Goal: Transaction & Acquisition: Purchase product/service

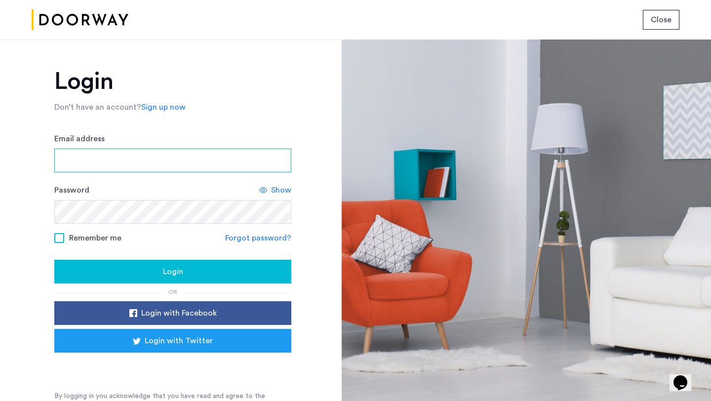
type input "**********"
click at [126, 268] on div "Login" at bounding box center [172, 271] width 221 height 12
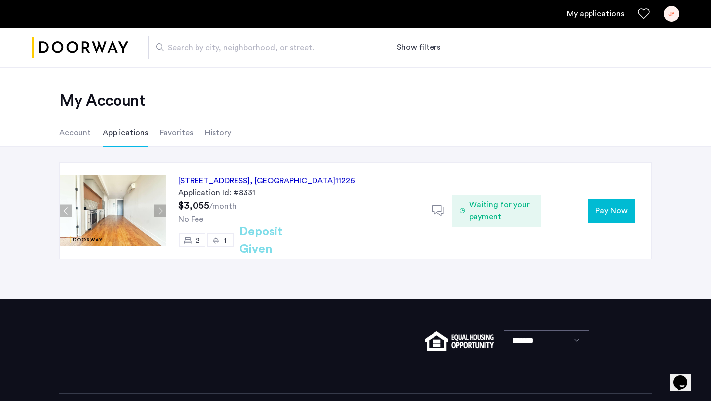
click at [588, 14] on link "My applications" at bounding box center [594, 14] width 57 height 12
click at [571, 12] on link "My applications" at bounding box center [594, 14] width 57 height 12
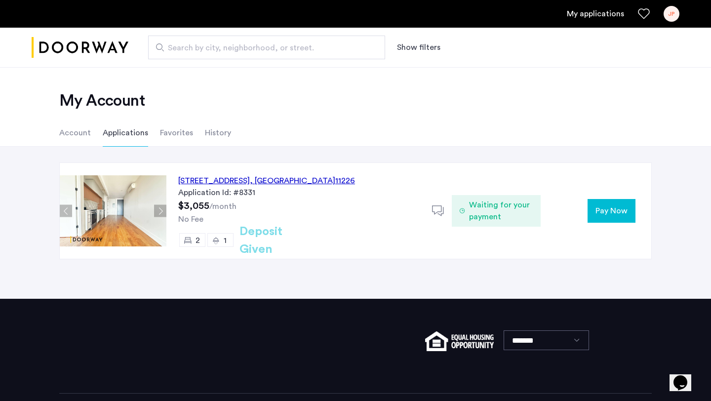
click at [401, 188] on div "Application Id: #8331" at bounding box center [299, 193] width 242 height 12
click at [485, 217] on span "Waiting for your payment" at bounding box center [501, 211] width 64 height 24
click at [590, 12] on link "My applications" at bounding box center [594, 14] width 57 height 12
click at [478, 215] on span "Waiting for your payment" at bounding box center [501, 211] width 64 height 24
click at [302, 182] on span ", [GEOGRAPHIC_DATA]" at bounding box center [292, 181] width 85 height 8
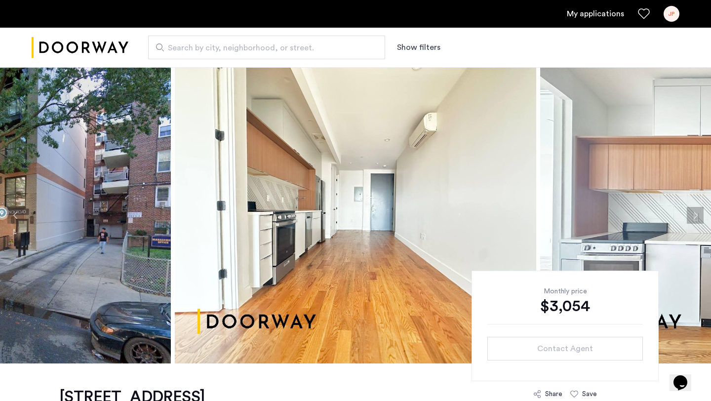
click at [594, 15] on link "My applications" at bounding box center [594, 14] width 57 height 12
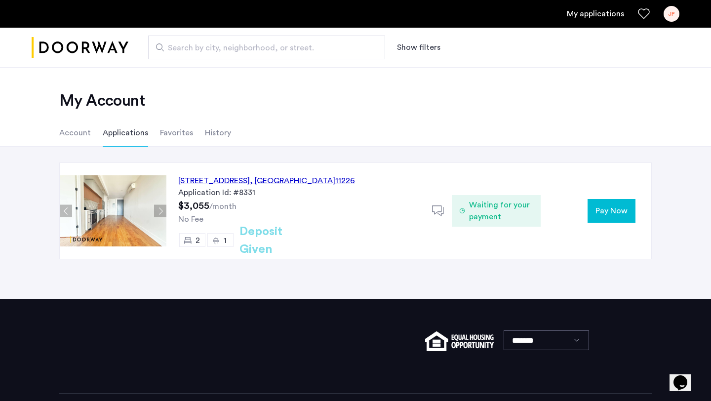
click at [169, 133] on li "Favorites" at bounding box center [176, 133] width 33 height 28
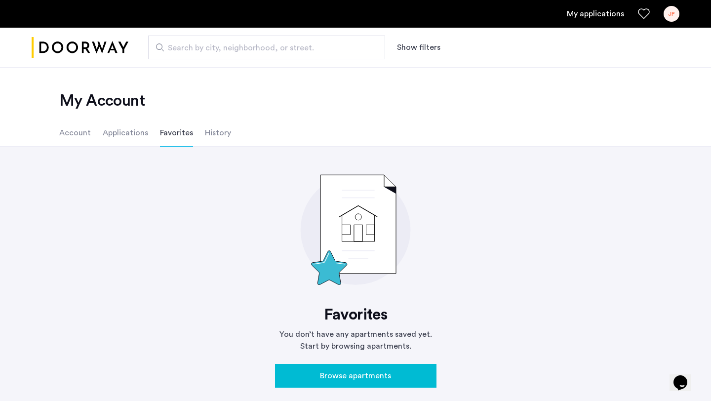
click at [117, 134] on li "Applications" at bounding box center [125, 133] width 45 height 28
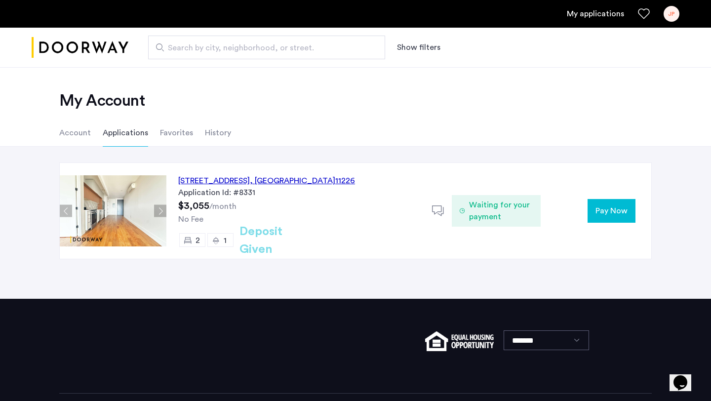
click at [494, 216] on span "Waiting for your payment" at bounding box center [501, 211] width 64 height 24
click at [600, 219] on button "Pay Now" at bounding box center [611, 211] width 48 height 24
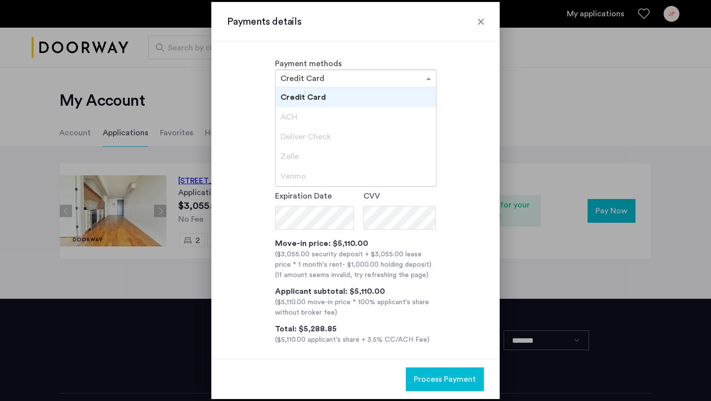
click at [350, 75] on input "text" at bounding box center [345, 79] width 131 height 8
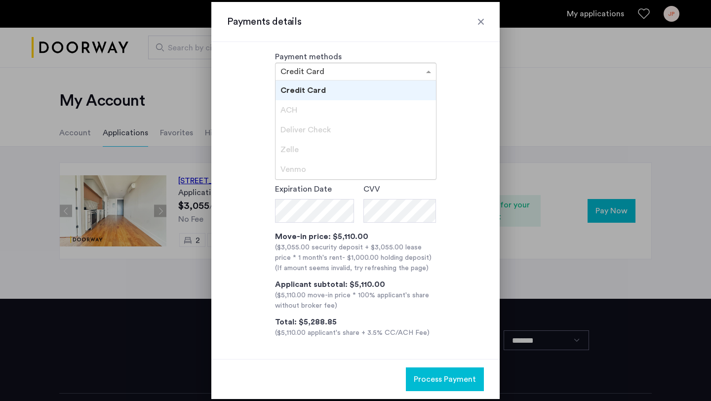
click at [484, 22] on div at bounding box center [481, 22] width 10 height 10
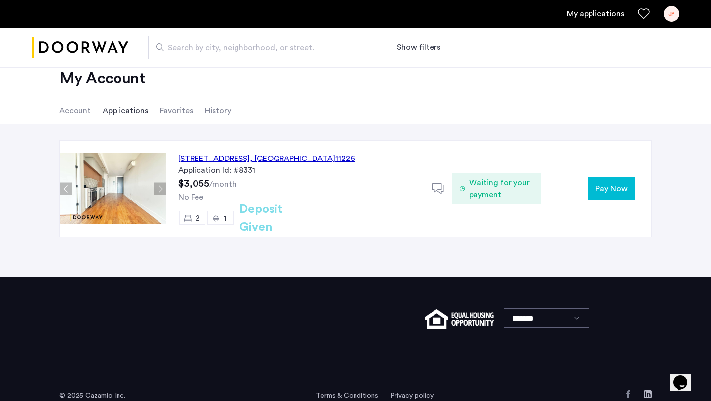
scroll to position [41, 0]
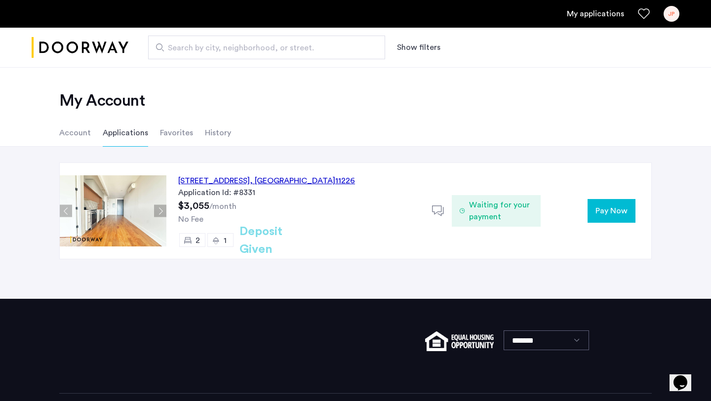
click at [165, 130] on li "Favorites" at bounding box center [176, 133] width 33 height 28
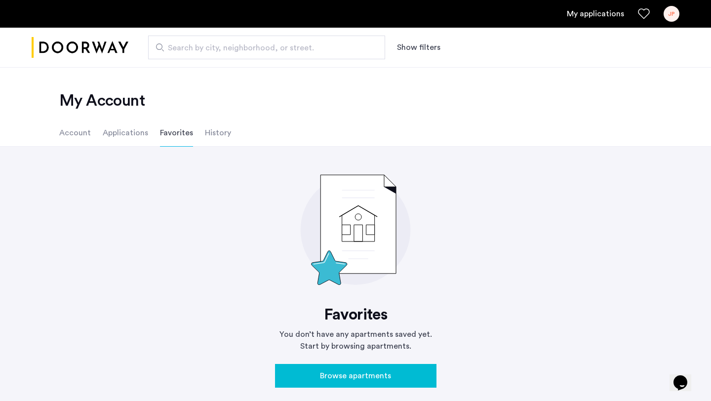
click at [210, 135] on li "History" at bounding box center [218, 133] width 26 height 28
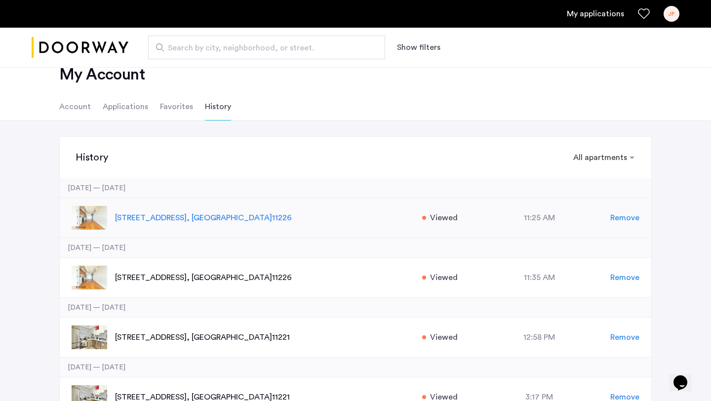
scroll to position [31, 0]
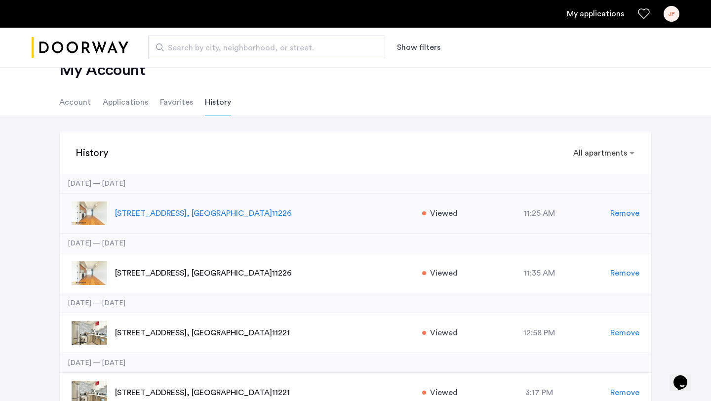
click at [153, 217] on p "[STREET_ADDRESS]" at bounding box center [263, 213] width 297 height 12
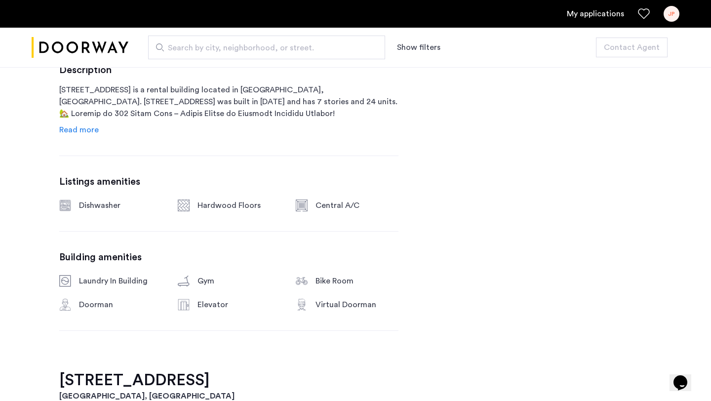
scroll to position [355, 0]
